Goal: Information Seeking & Learning: Stay updated

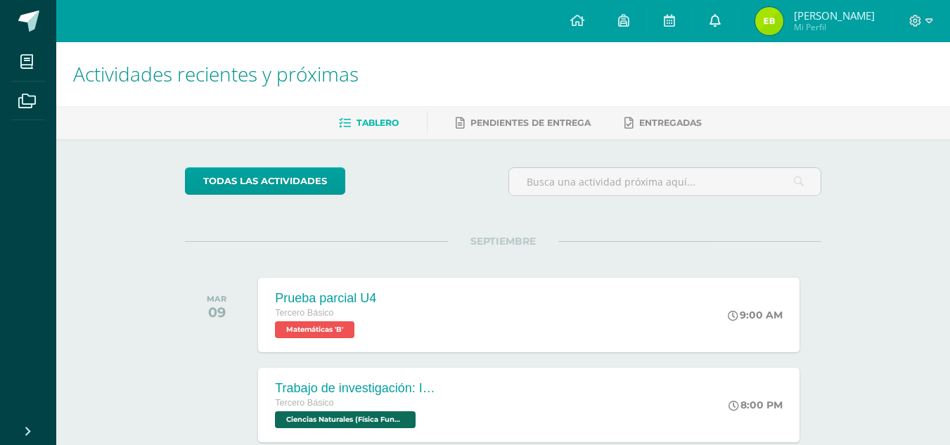
click at [737, 20] on link at bounding box center [714, 21] width 45 height 42
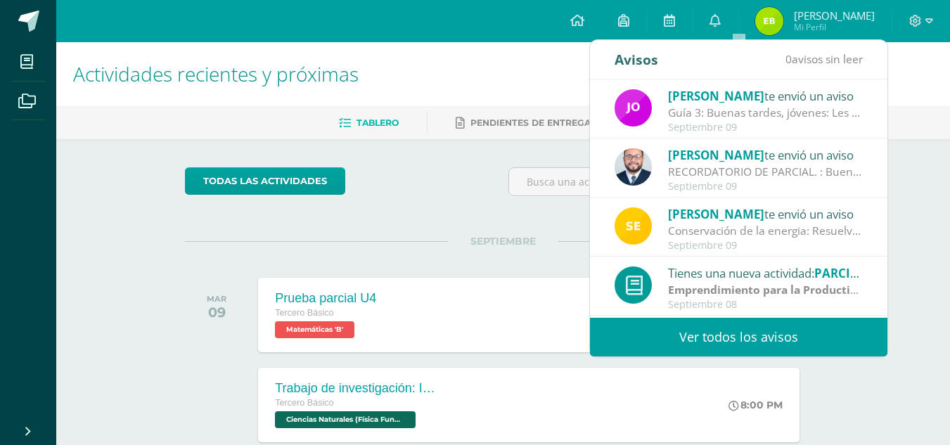
click at [690, 329] on link "Ver todos los avisos" at bounding box center [738, 337] width 297 height 39
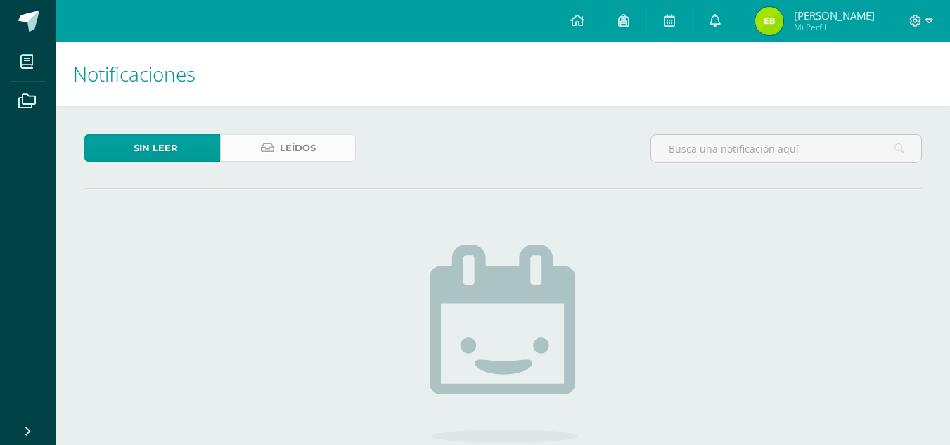
click at [271, 145] on icon at bounding box center [267, 148] width 13 height 12
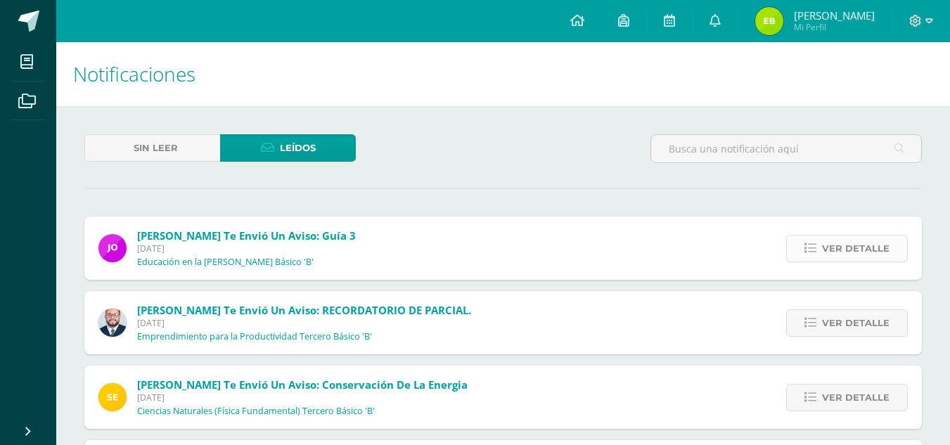
click at [857, 249] on span "Ver detalle" at bounding box center [855, 249] width 67 height 26
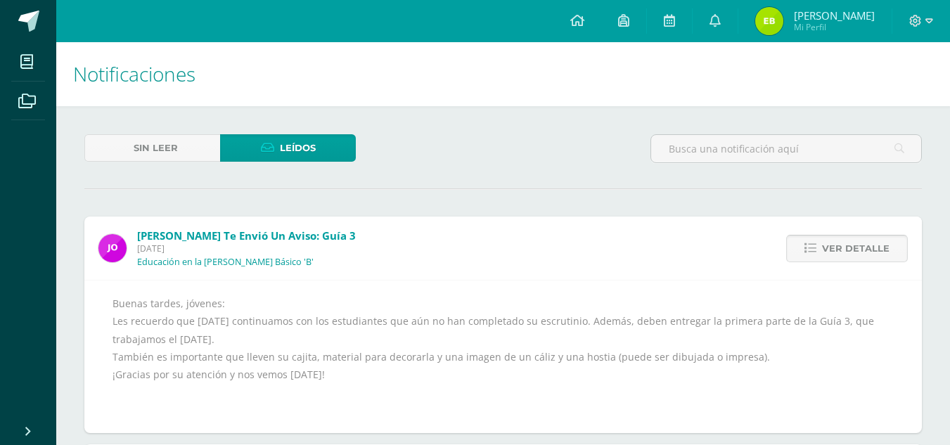
click at [804, 243] on link "Ver detalle" at bounding box center [847, 248] width 122 height 27
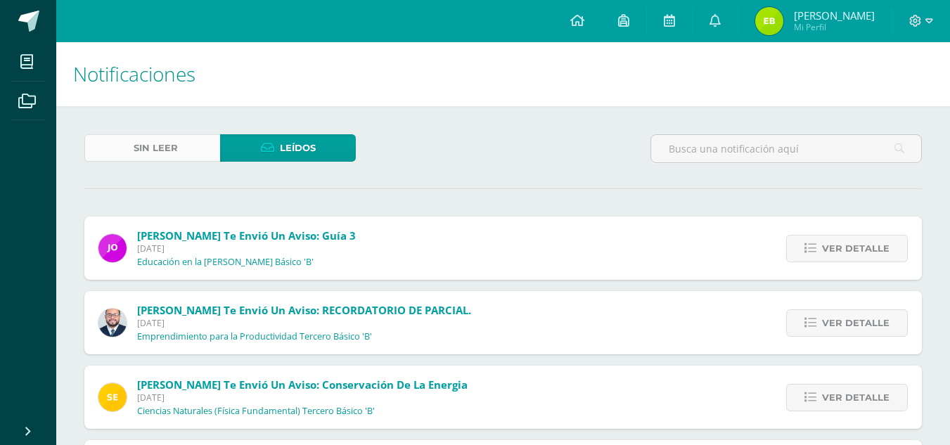
click at [179, 141] on link "Sin leer" at bounding box center [152, 147] width 136 height 27
